Goal: Check status: Check status

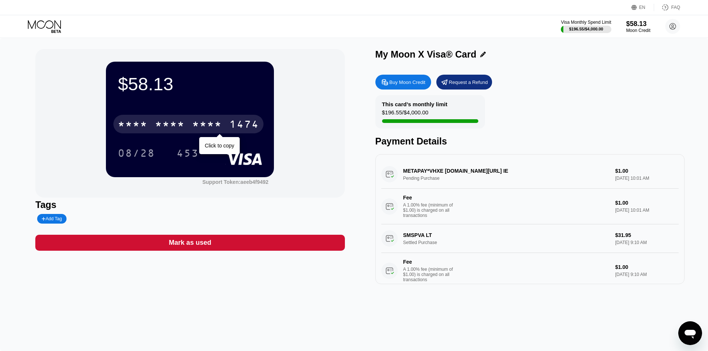
click at [173, 123] on div "* * * *" at bounding box center [170, 125] width 30 height 12
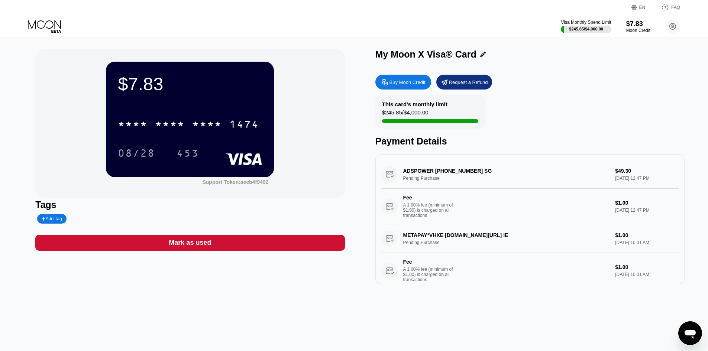
click at [432, 178] on div "ADSPOWER [PHONE_NUMBER] SG Pending Purchase $49.30 [DATE] 12:47 PM Fee A 1.00% …" at bounding box center [529, 192] width 297 height 64
drag, startPoint x: 491, startPoint y: 173, endPoint x: 439, endPoint y: 175, distance: 52.4
click at [439, 175] on div "ADSPOWER [PHONE_NUMBER] SG Pending Purchase $49.30 [DATE] 12:47 PM Fee A 1.00% …" at bounding box center [529, 192] width 297 height 64
